Goal: Task Accomplishment & Management: Complete application form

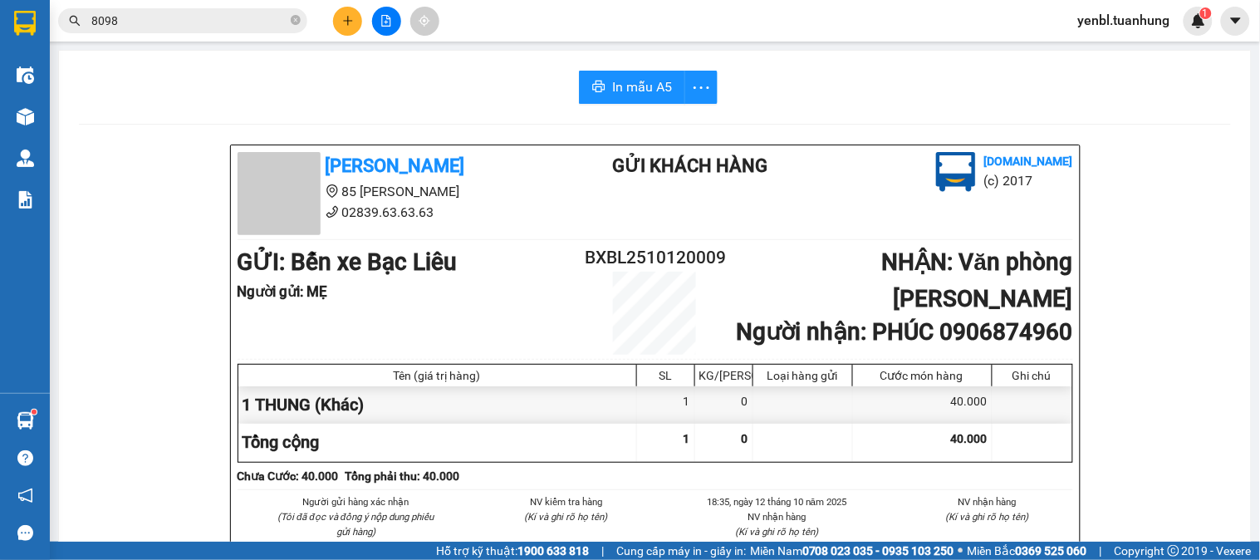
scroll to position [369, 0]
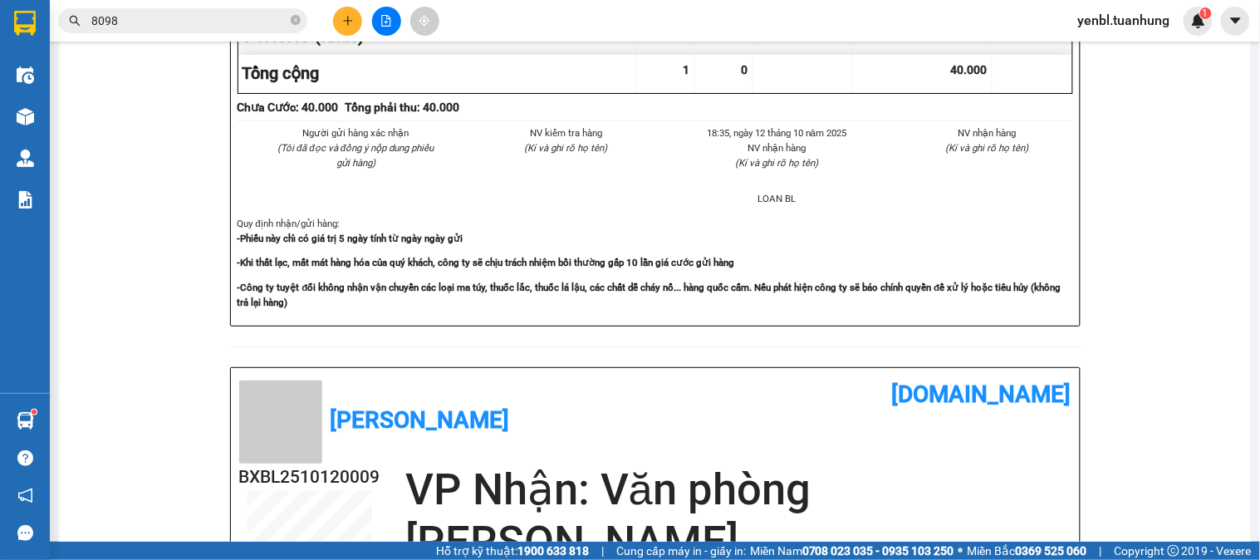
click at [343, 23] on icon "plus" at bounding box center [348, 21] width 12 height 12
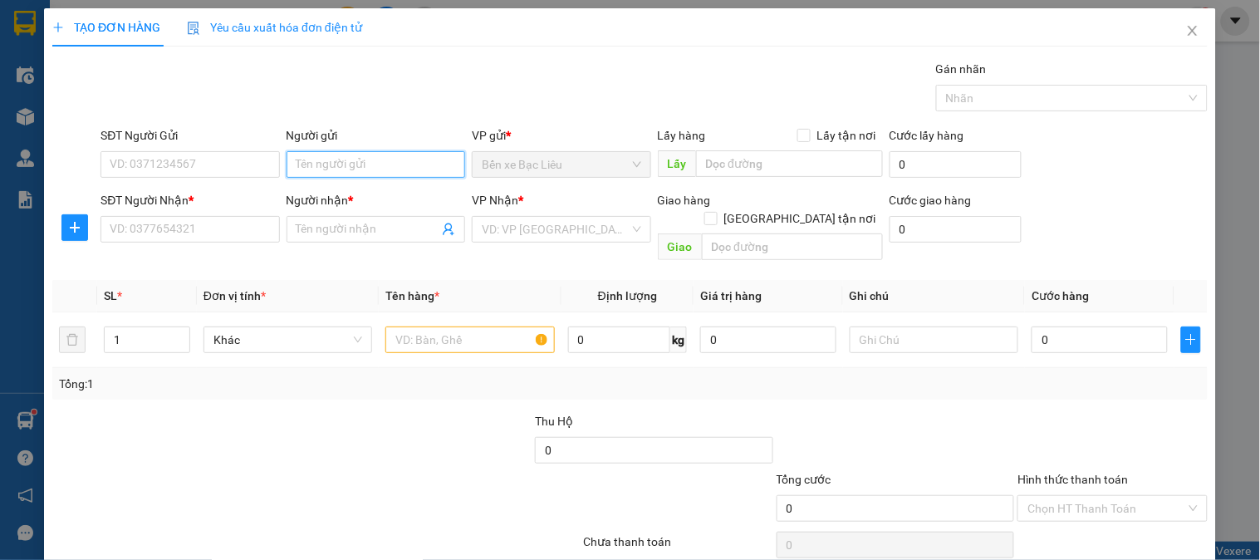
click at [327, 166] on input "Người gửi" at bounding box center [376, 164] width 179 height 27
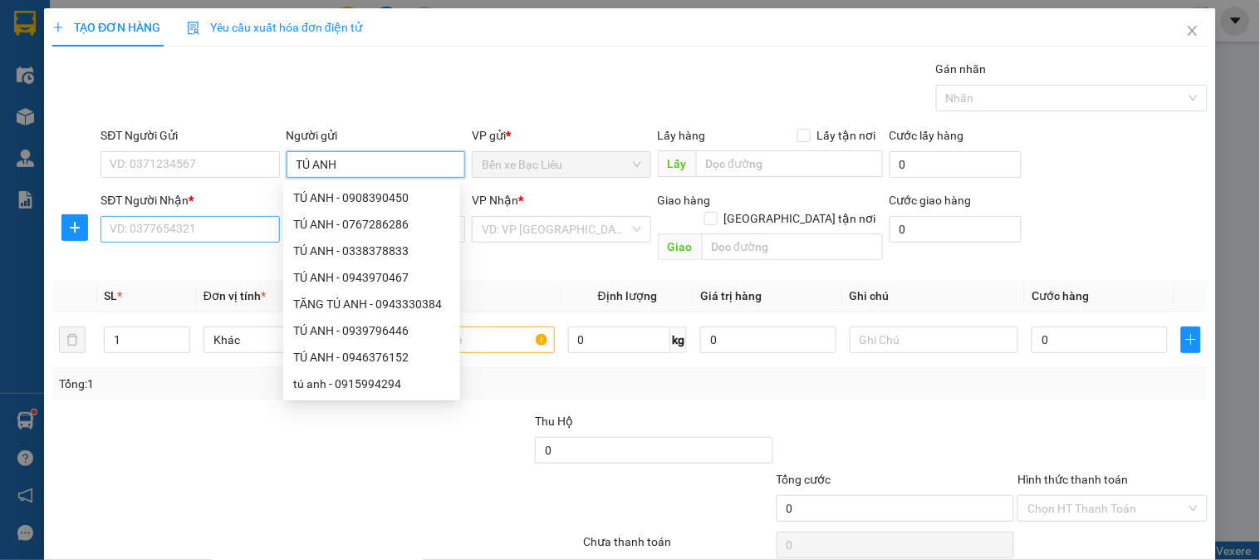
type input "TÚ ANH"
click at [167, 235] on input "SĐT Người Nhận *" at bounding box center [190, 229] width 179 height 27
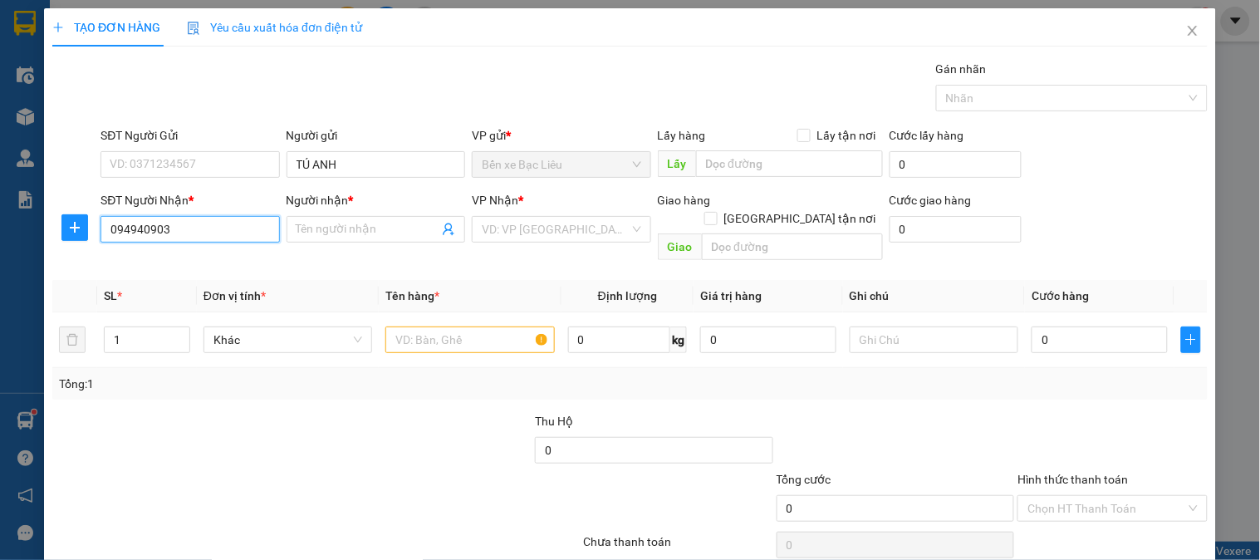
type input "0949409030"
click at [177, 267] on div "0949409030 - THÀNH" at bounding box center [188, 262] width 157 height 18
type input "THÀNH"
type input "0949409030"
click at [405, 326] on input "text" at bounding box center [469, 339] width 169 height 27
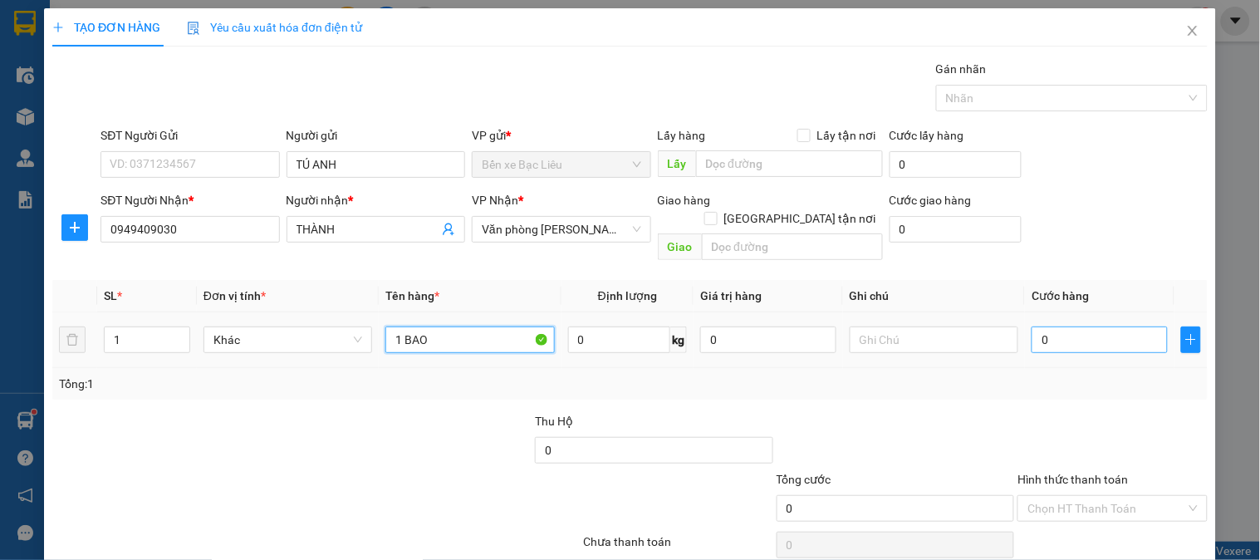
type input "1 BAO"
click at [1044, 326] on input "0" at bounding box center [1100, 339] width 136 height 27
type input "5"
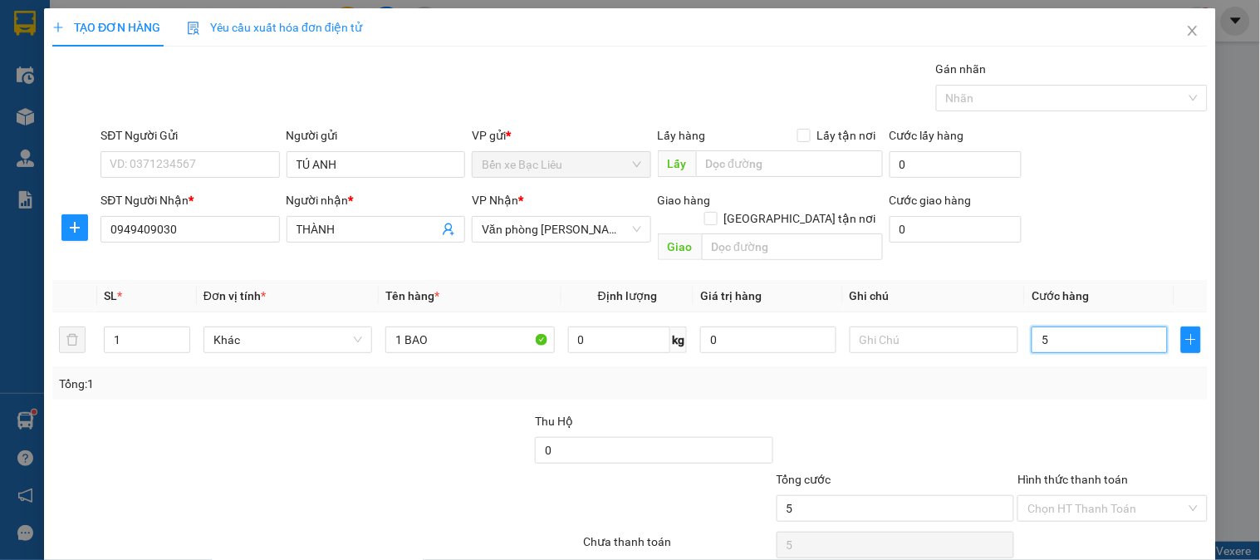
type input "50"
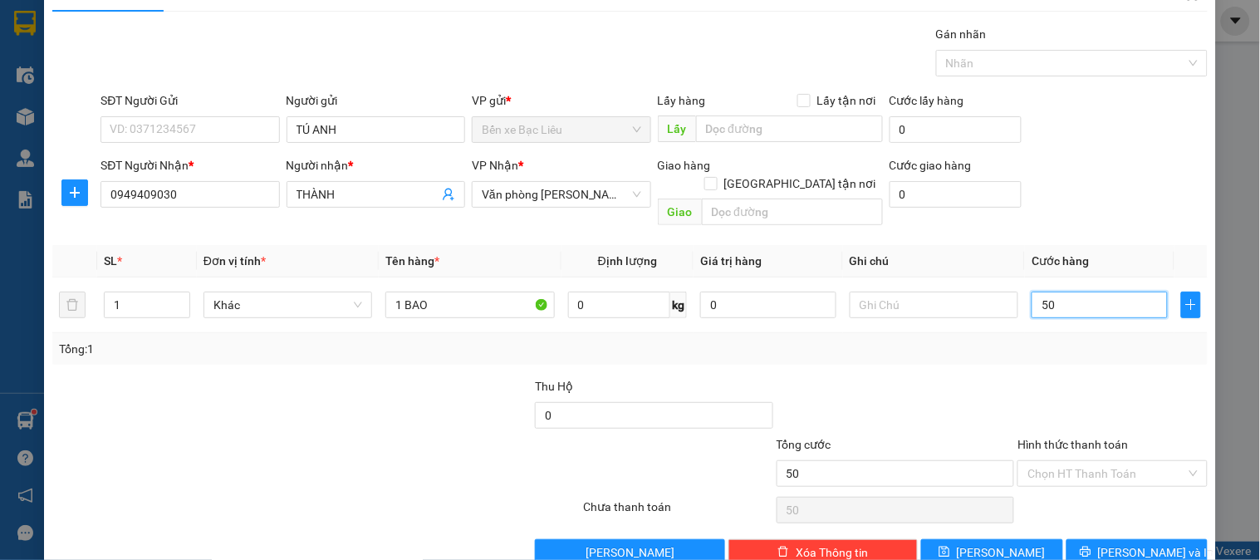
scroll to position [54, 0]
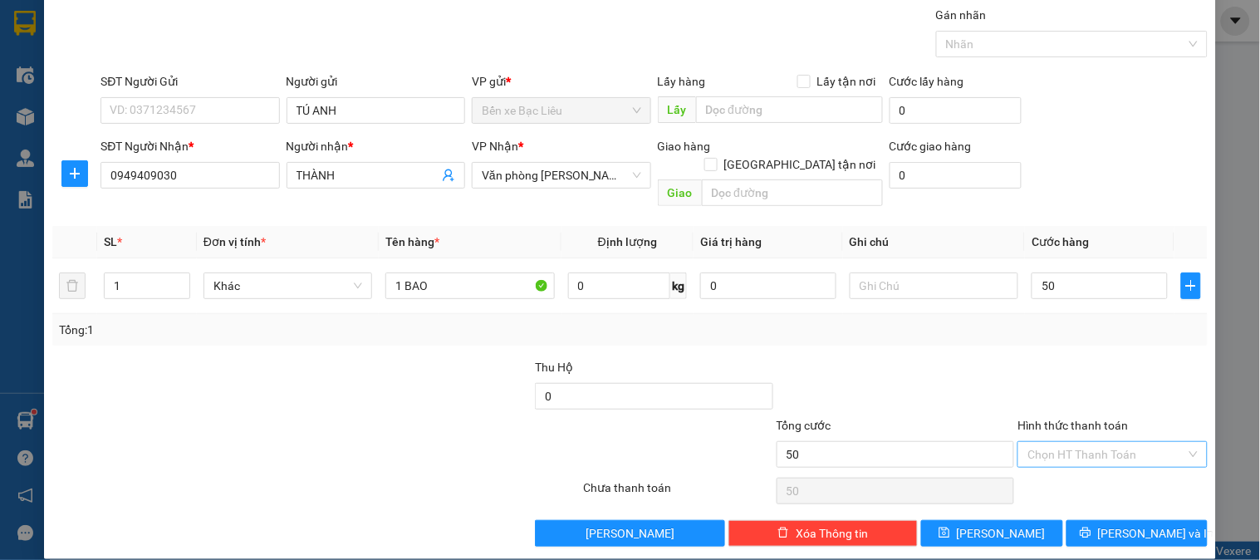
type input "50.000"
click at [1062, 445] on input "Hình thức thanh toán" at bounding box center [1107, 454] width 158 height 25
click at [1095, 466] on div "Tại văn phòng" at bounding box center [1102, 470] width 168 height 18
type input "0"
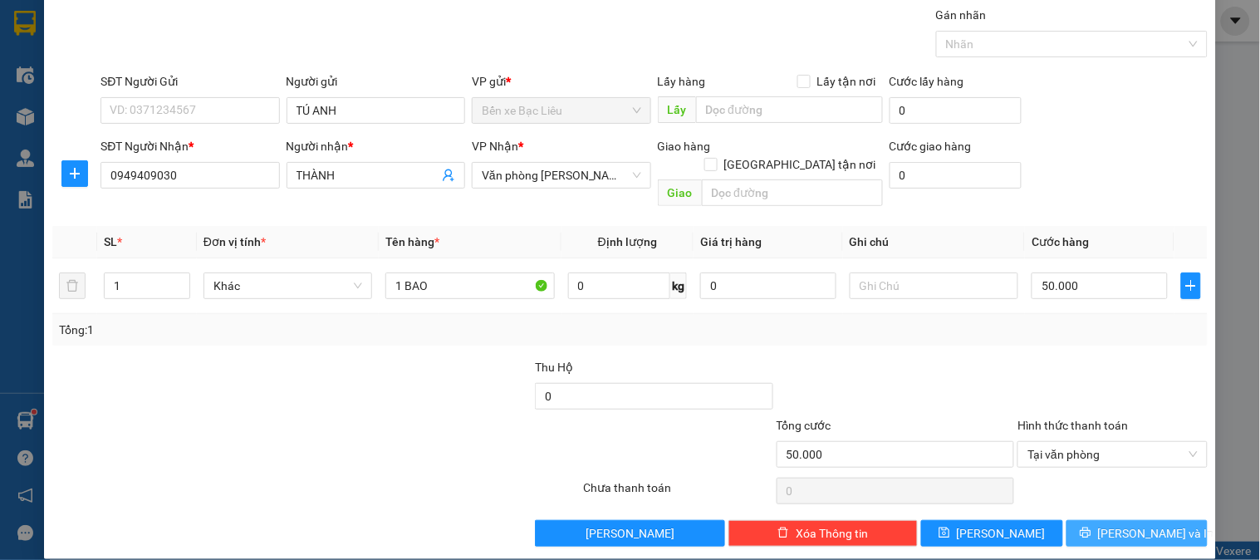
click at [1109, 520] on button "[PERSON_NAME] và In" at bounding box center [1137, 533] width 141 height 27
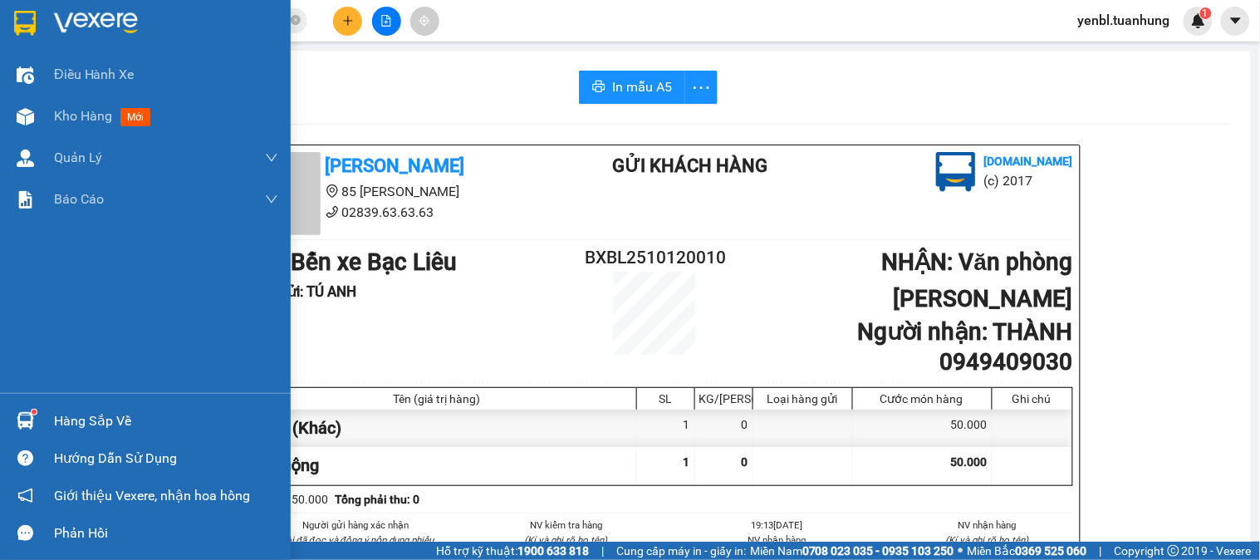
click at [42, 419] on div "Hàng sắp về" at bounding box center [145, 420] width 291 height 37
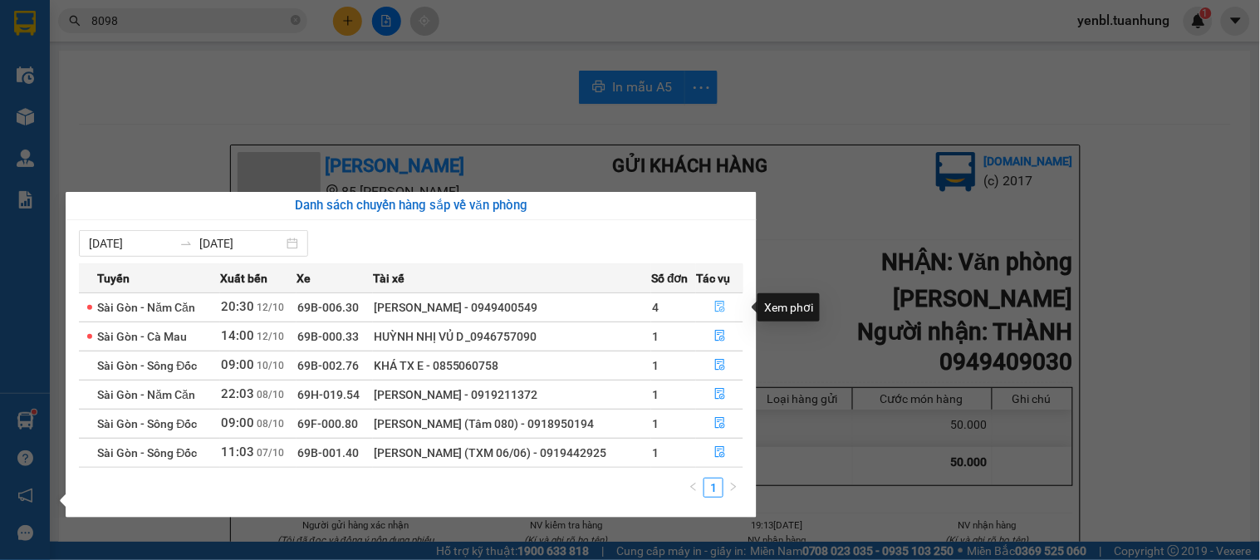
click at [714, 309] on icon "file-done" at bounding box center [720, 307] width 12 height 12
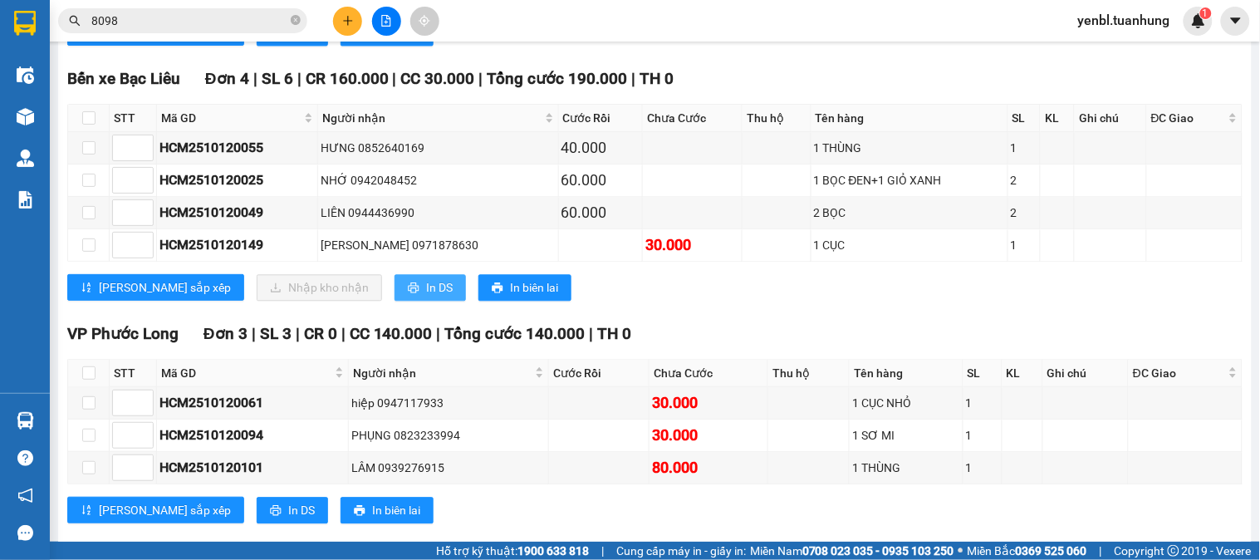
scroll to position [831, 0]
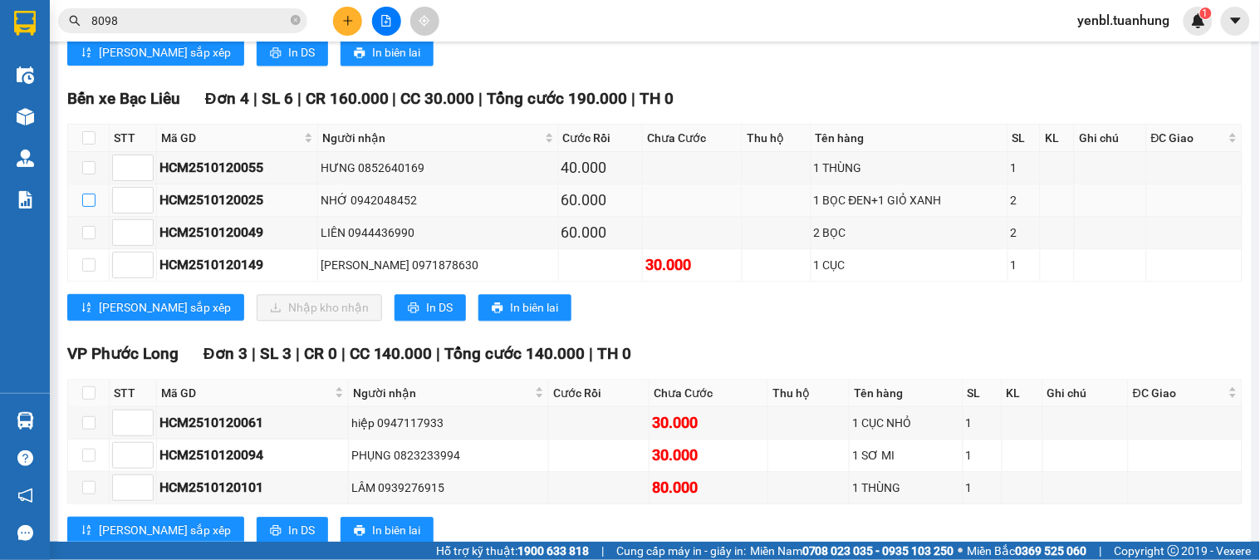
click at [83, 207] on input "checkbox" at bounding box center [88, 200] width 13 height 13
checkbox input "true"
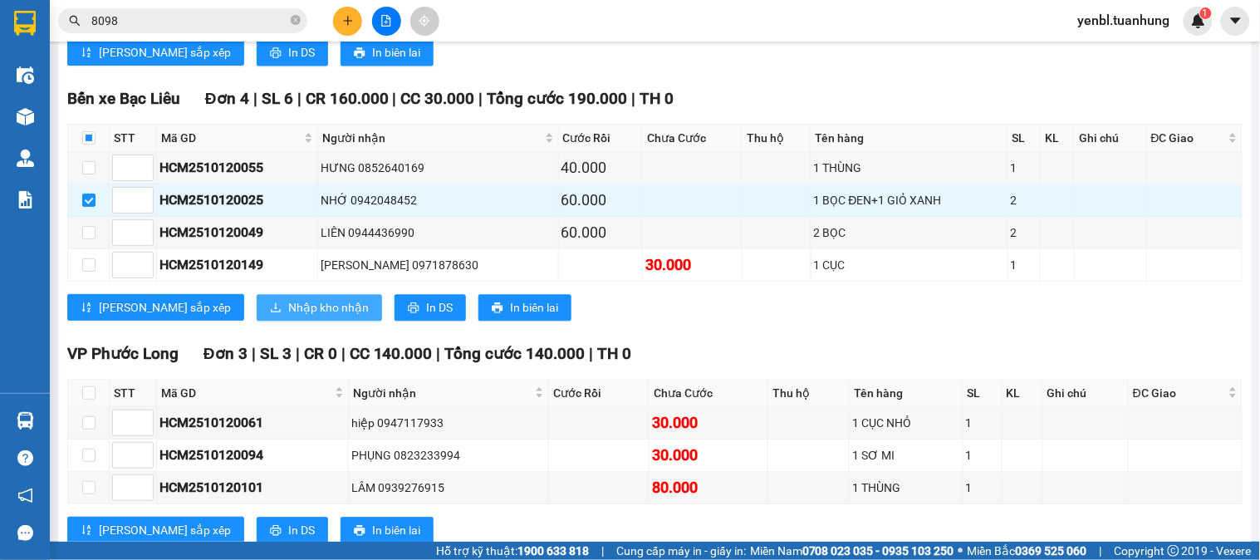
click at [288, 316] on span "Nhập kho nhận" at bounding box center [328, 307] width 81 height 18
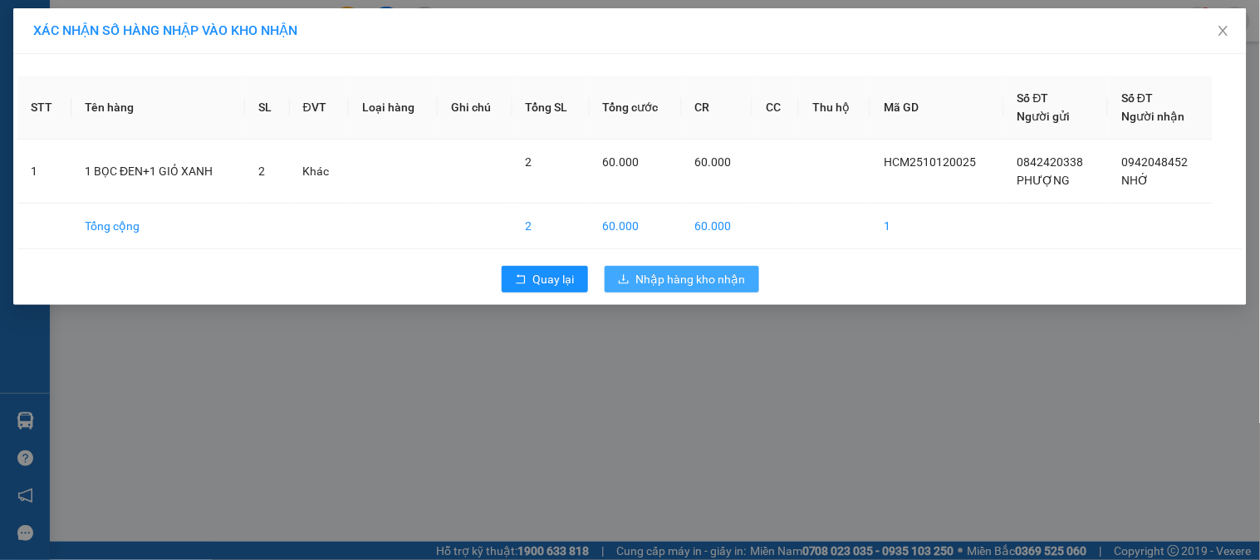
click at [716, 276] on span "Nhập hàng kho nhận" at bounding box center [691, 279] width 110 height 18
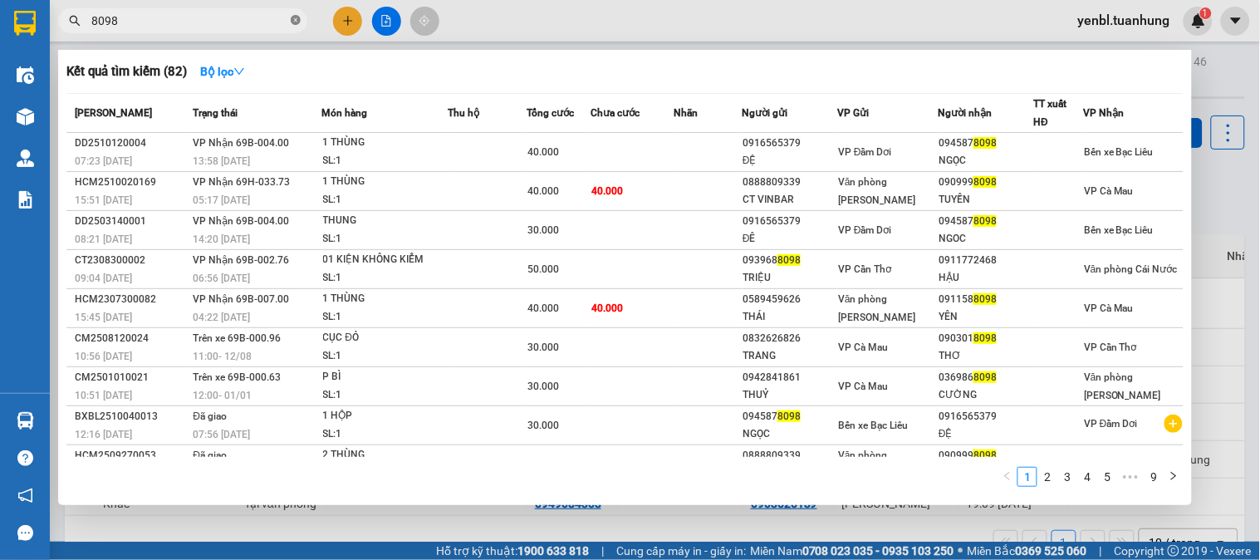
click at [292, 19] on icon "close-circle" at bounding box center [296, 20] width 10 height 10
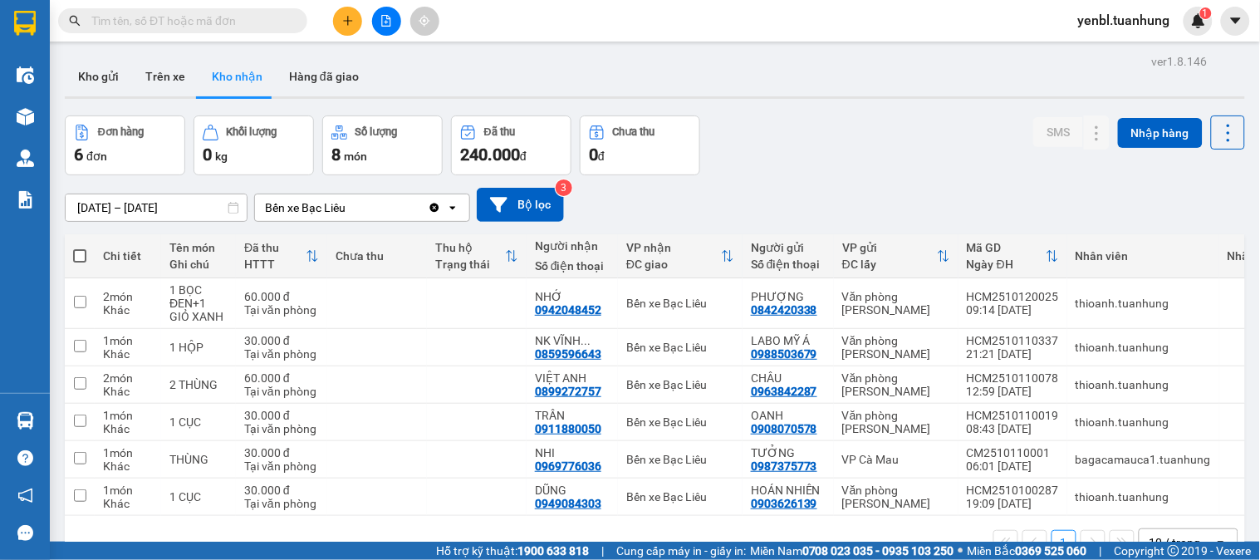
click at [221, 8] on span at bounding box center [182, 20] width 249 height 25
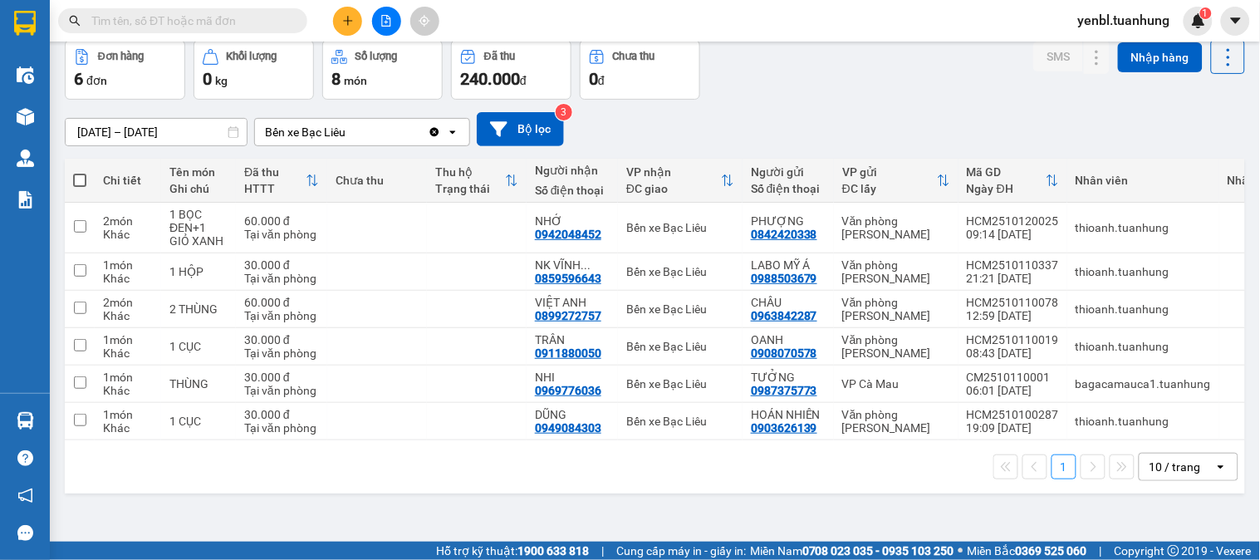
scroll to position [76, 0]
